Goal: Information Seeking & Learning: Learn about a topic

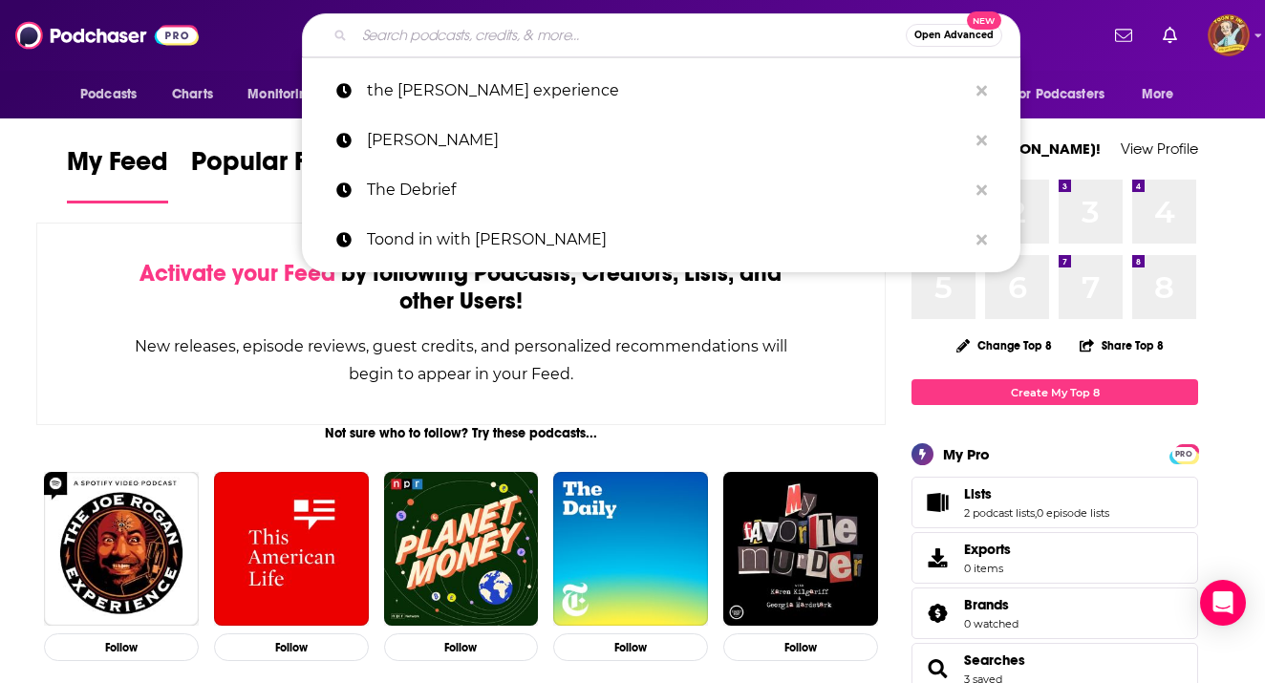
click at [429, 39] on input "Search podcasts, credits, & more..." at bounding box center [629, 35] width 551 height 31
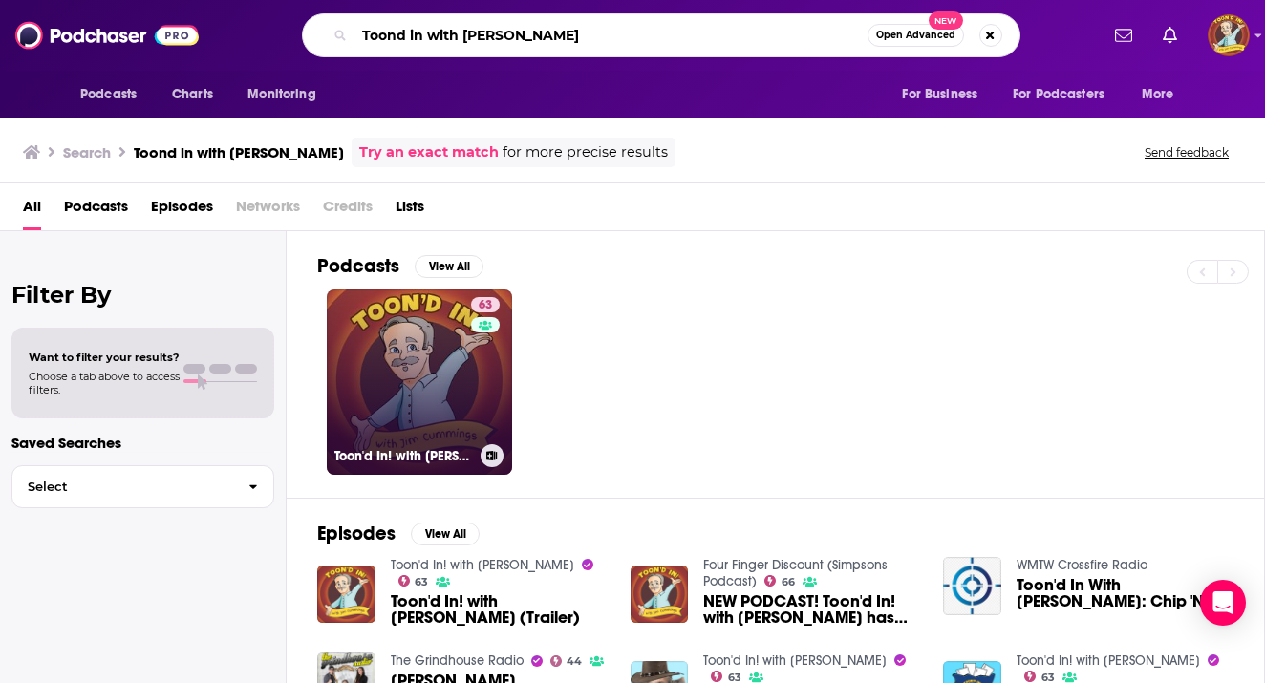
type input "Toond in with [PERSON_NAME]"
click at [434, 350] on link "63 Toon'd In! with [PERSON_NAME]" at bounding box center [419, 381] width 185 height 185
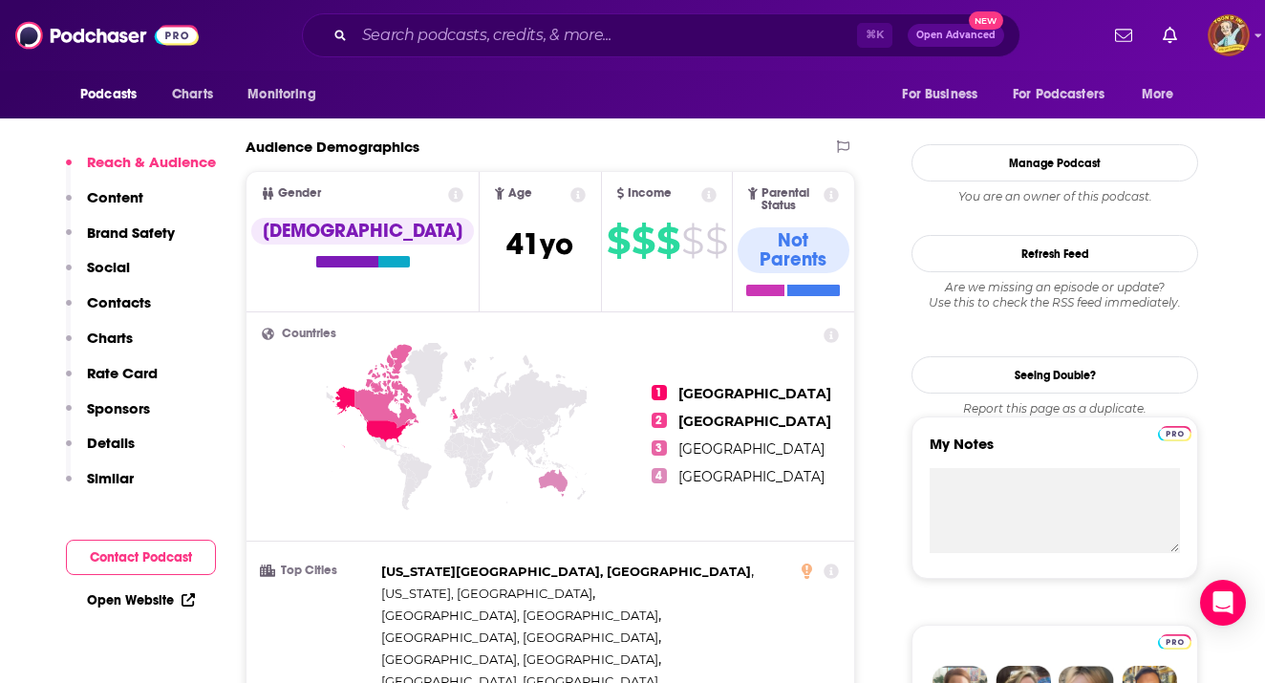
scroll to position [803, 0]
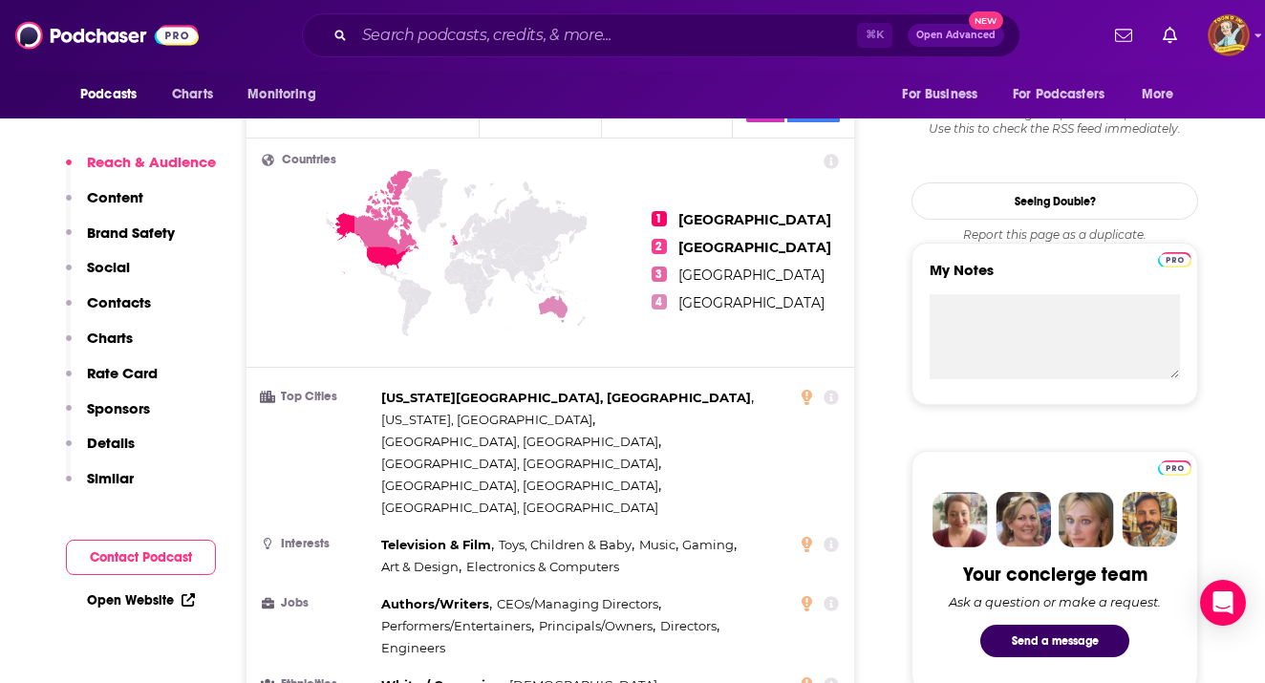
click at [117, 338] on p "Charts" at bounding box center [110, 338] width 46 height 18
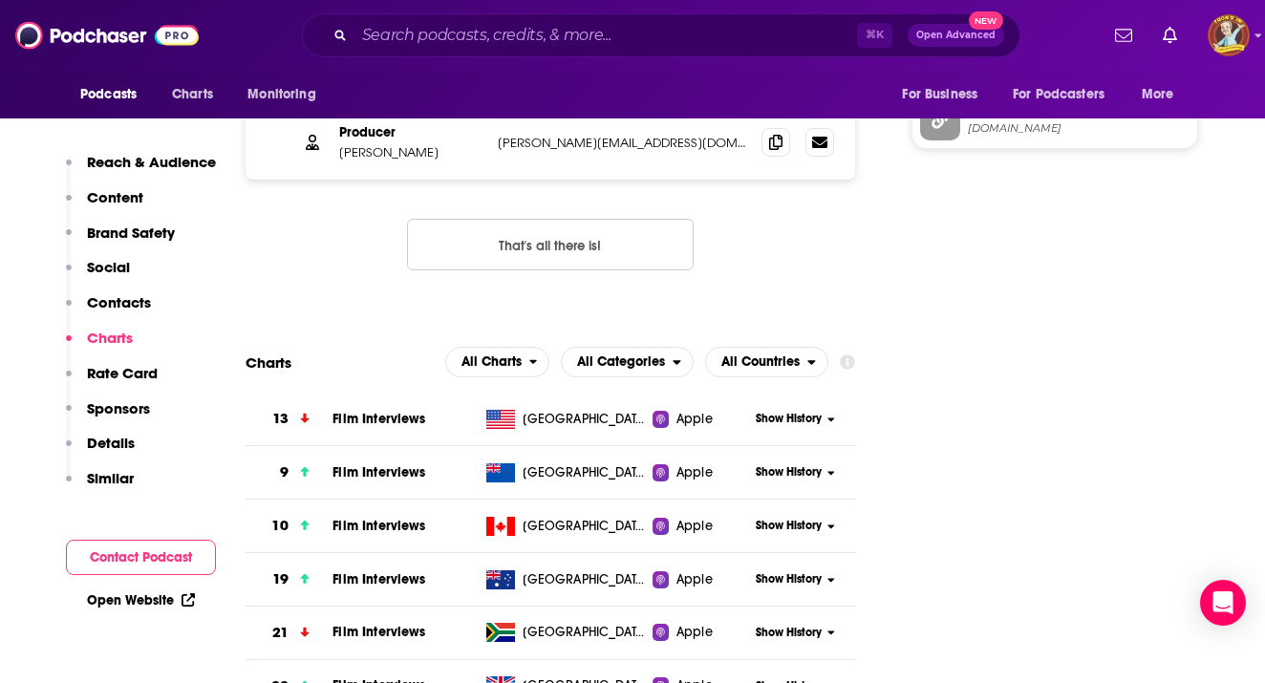
scroll to position [2327, 0]
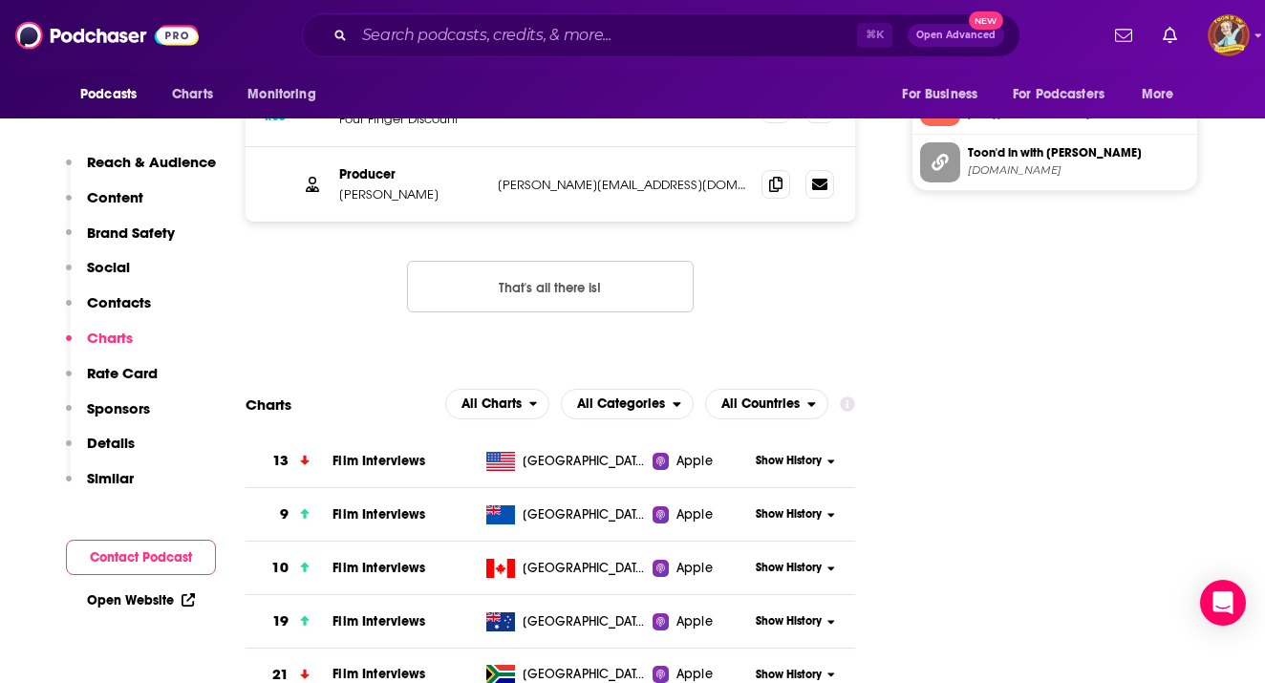
click at [566, 452] on span "[GEOGRAPHIC_DATA]" at bounding box center [585, 461] width 124 height 19
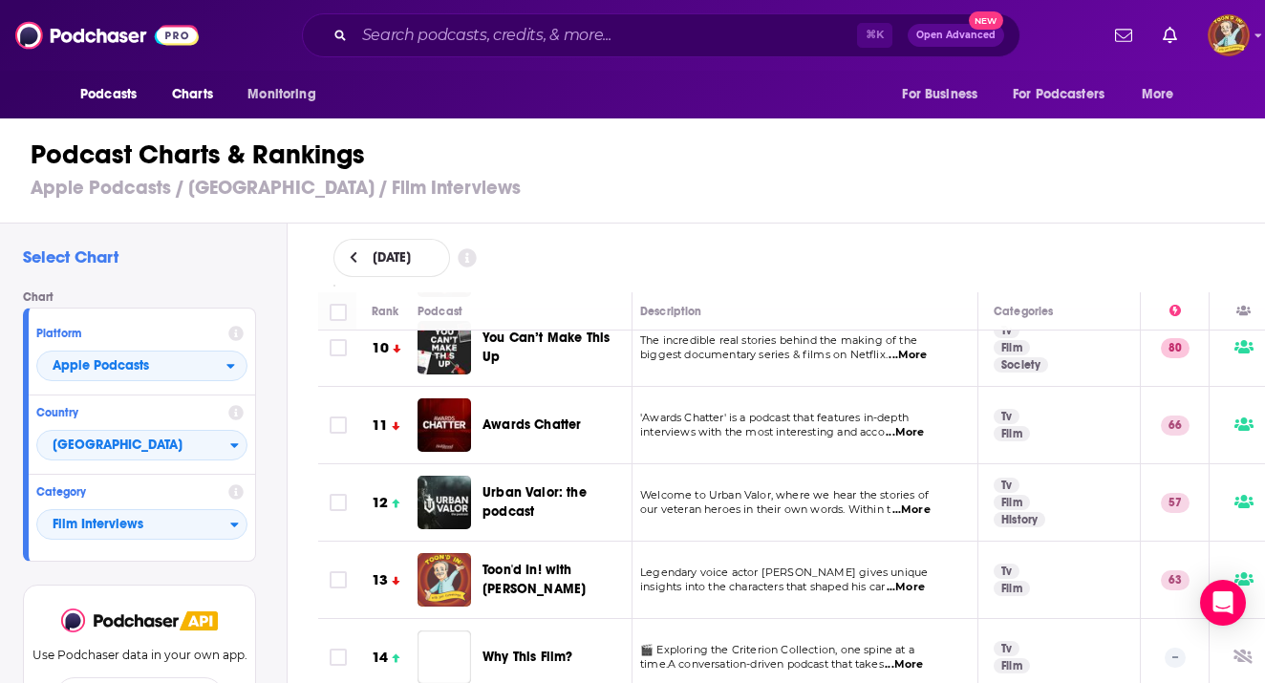
scroll to position [822, 8]
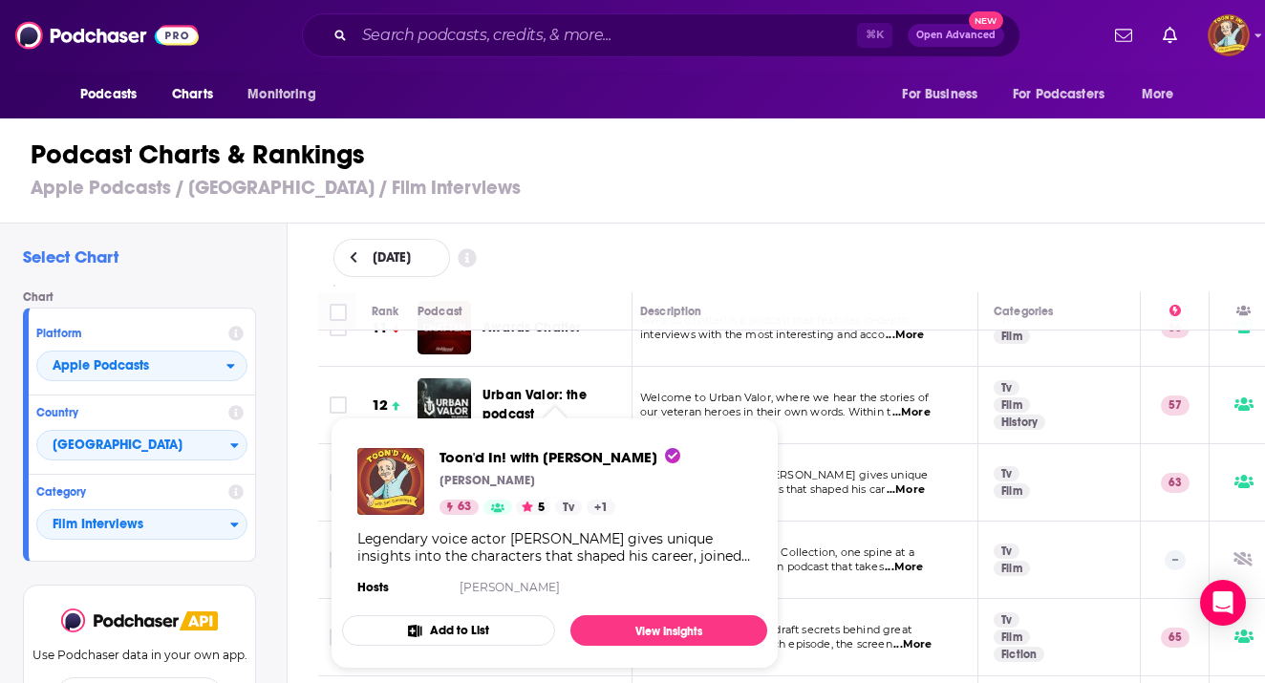
click at [527, 482] on p "[PERSON_NAME]" at bounding box center [487, 480] width 96 height 15
click at [665, 625] on link "View Insights" at bounding box center [668, 630] width 197 height 31
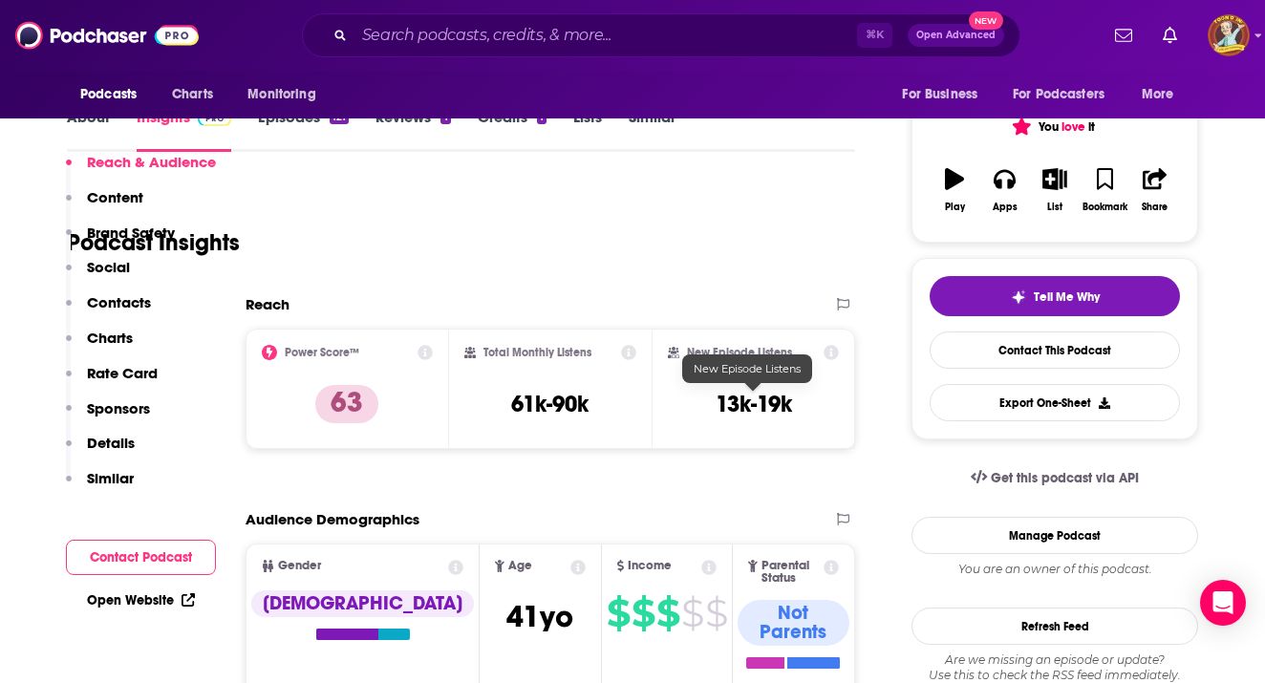
scroll to position [367, 0]
